Goal: Task Accomplishment & Management: Manage account settings

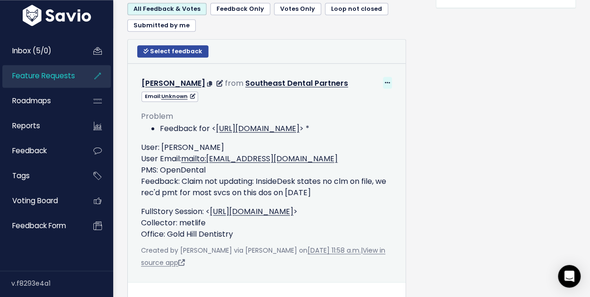
scroll to position [472, 0]
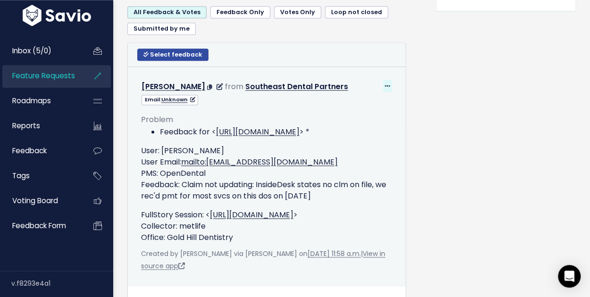
click at [385, 84] on icon at bounding box center [387, 87] width 5 height 6
click at [356, 129] on link "Delete" at bounding box center [360, 130] width 68 height 18
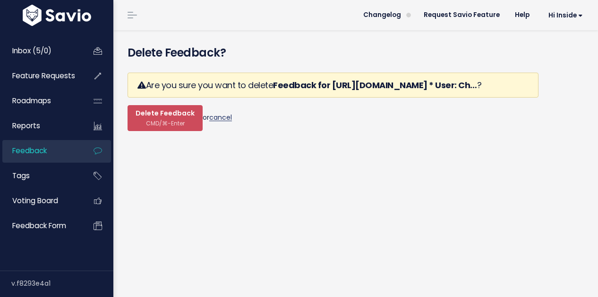
click at [223, 122] on link "cancel" at bounding box center [220, 117] width 23 height 9
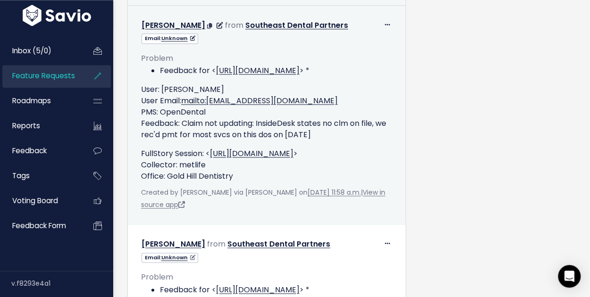
scroll to position [519, 0]
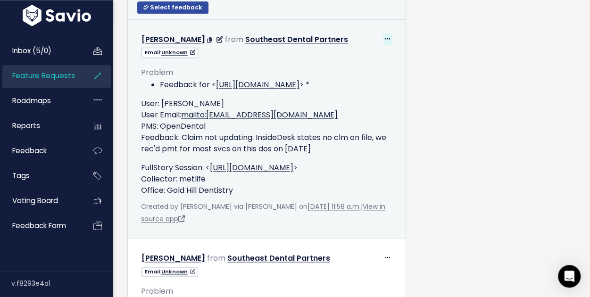
click at [383, 40] on span at bounding box center [387, 39] width 9 height 12
click at [351, 70] on link "Edit" at bounding box center [360, 65] width 68 height 18
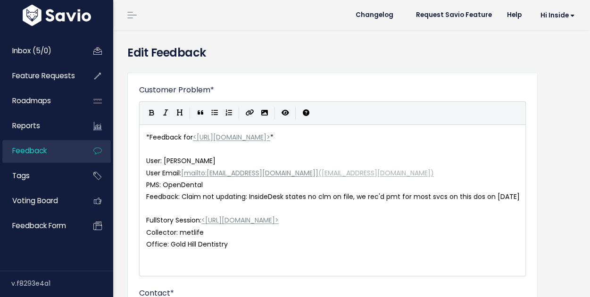
scroll to position [189, 0]
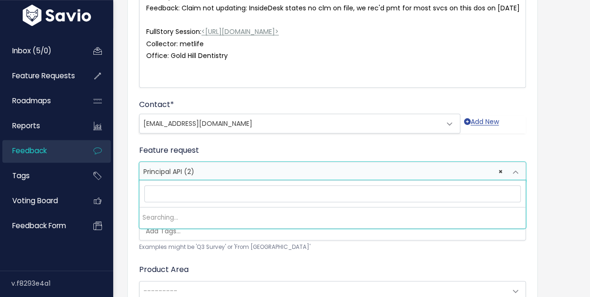
click at [228, 171] on span "× Principal API (2)" at bounding box center [323, 171] width 367 height 19
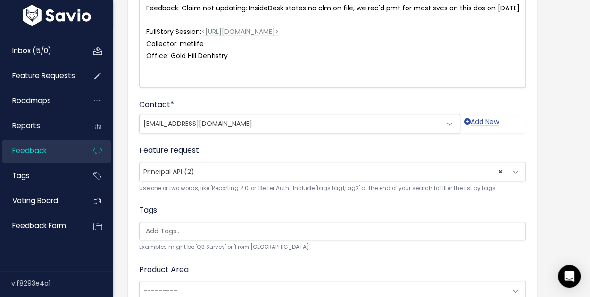
click at [168, 196] on form "Customer Problem * * Feedback for <https://app.insidedesk.net/claim/Southeast-D…" at bounding box center [332, 119] width 387 height 446
select select
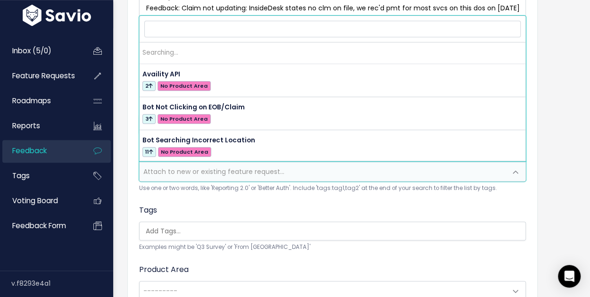
scroll to position [0, 0]
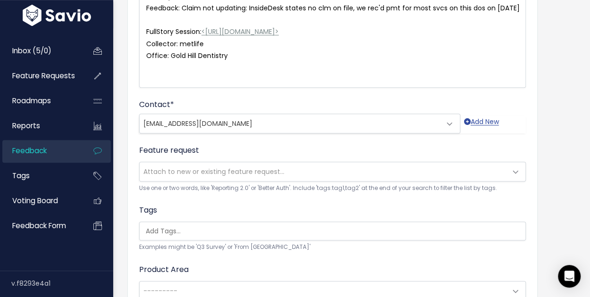
drag, startPoint x: 264, startPoint y: 201, endPoint x: 266, endPoint y: 188, distance: 13.0
click at [263, 201] on form "Customer Problem * * Feedback for <https://app.insidedesk.net/claim/Southeast-D…" at bounding box center [332, 119] width 387 height 446
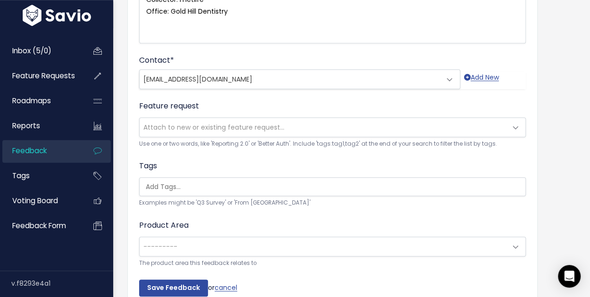
scroll to position [286, 0]
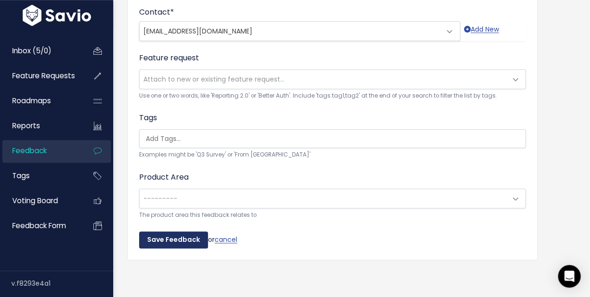
click at [167, 237] on input "Save Feedback" at bounding box center [173, 240] width 69 height 17
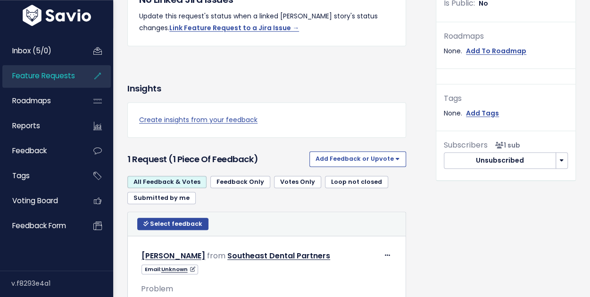
scroll to position [598, 0]
